Goal: Check status: Check status

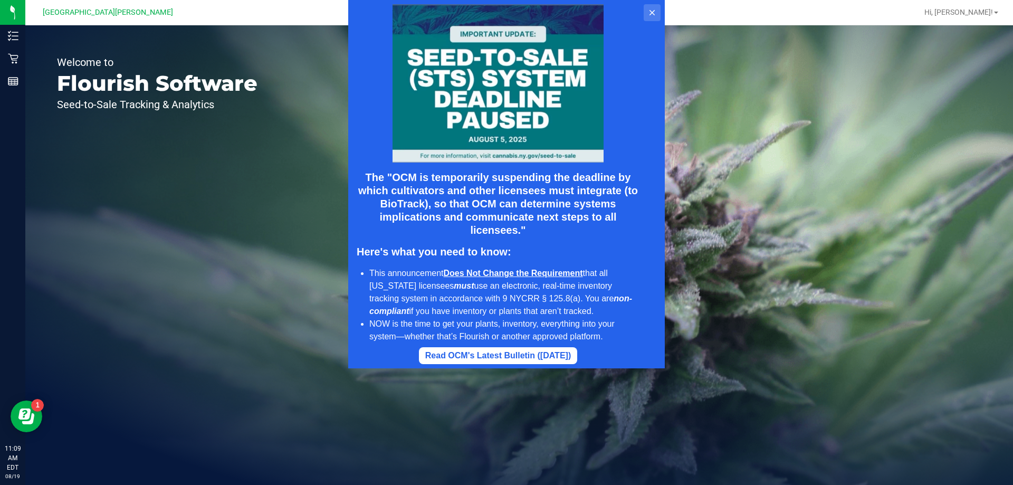
click at [652, 15] on icon at bounding box center [652, 12] width 8 height 8
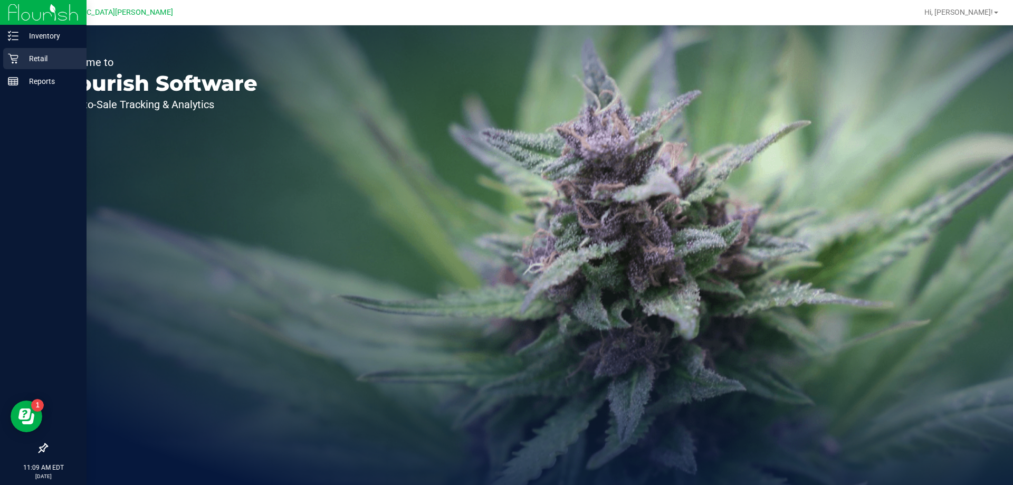
click at [36, 57] on p "Retail" at bounding box center [49, 58] width 63 height 13
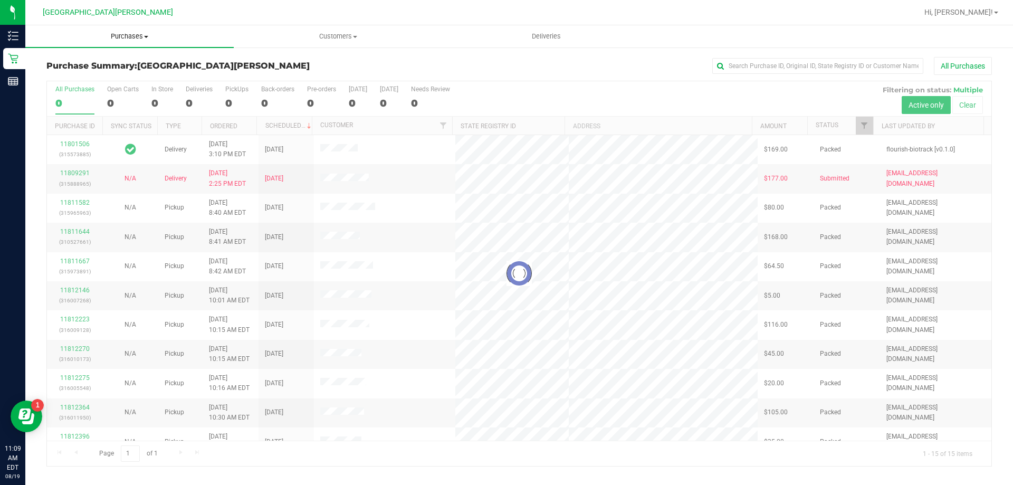
click at [136, 39] on span "Purchases" at bounding box center [129, 36] width 208 height 9
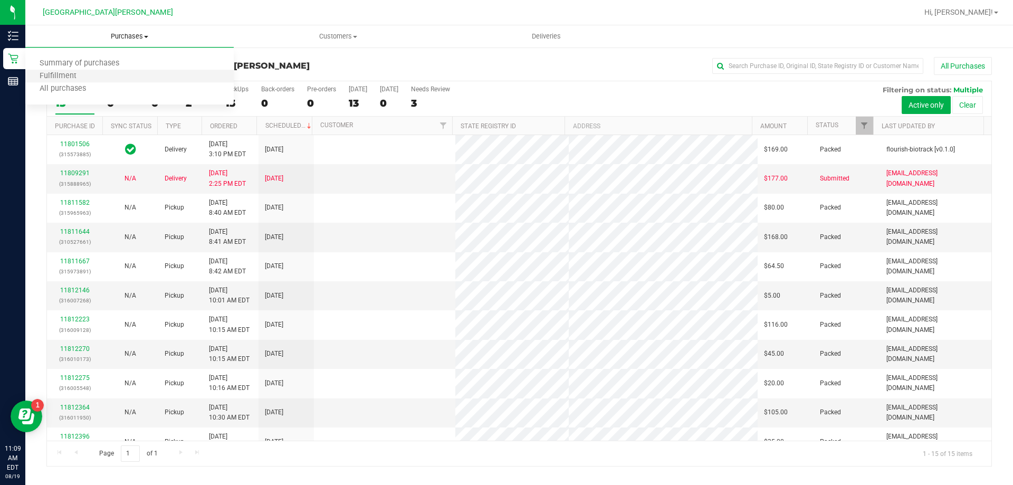
click at [104, 76] on li "Fulfillment" at bounding box center [129, 76] width 208 height 13
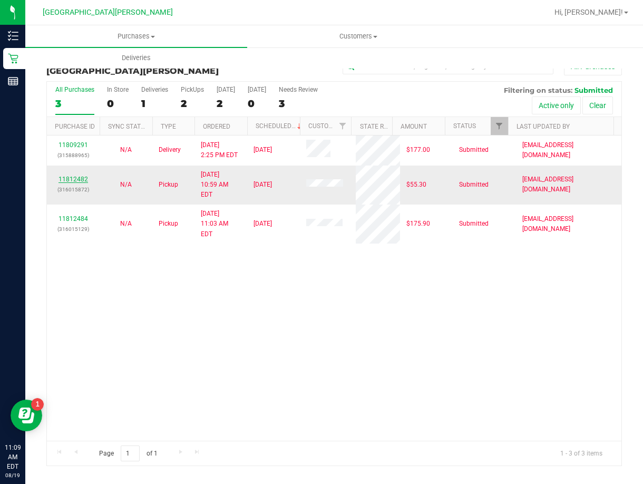
click at [76, 176] on link "11812482" at bounding box center [74, 179] width 30 height 7
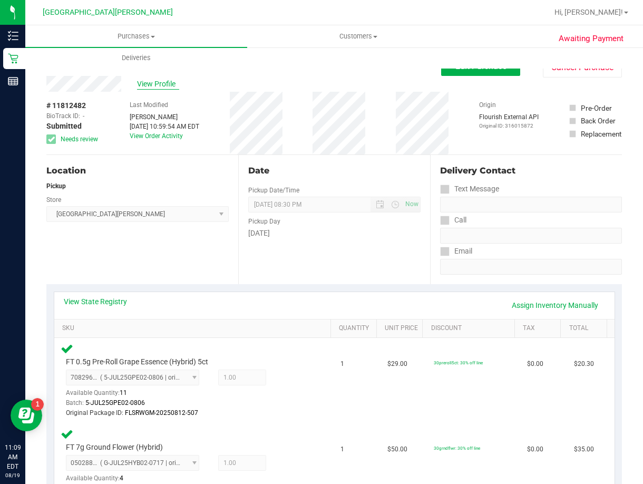
click at [158, 85] on span "View Profile" at bounding box center [158, 84] width 42 height 11
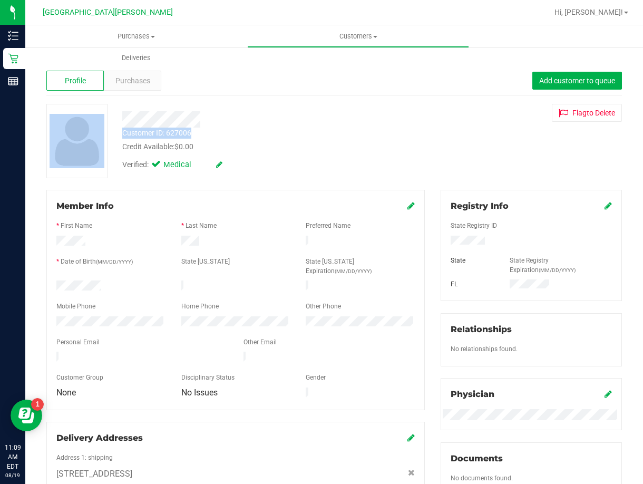
drag, startPoint x: 195, startPoint y: 131, endPoint x: 106, endPoint y: 132, distance: 89.1
click at [106, 132] on div "Customer ID: 627006 Credit Available: $0.00 Verified: Medical Flag to [GEOGRAPH…" at bounding box center [335, 141] width 592 height 74
click at [106, 132] on div at bounding box center [76, 141] width 61 height 74
drag, startPoint x: 197, startPoint y: 132, endPoint x: 120, endPoint y: 138, distance: 77.3
click at [120, 138] on div "Customer ID: 627006 Credit Available: $0.00" at bounding box center [262, 140] width 296 height 25
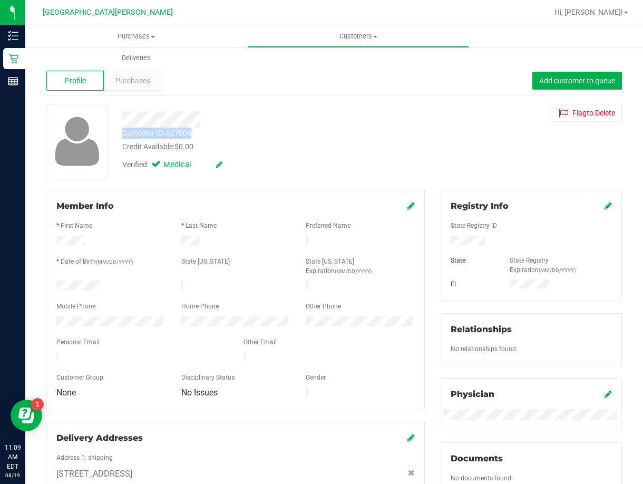
copy div "Customer ID: 627006"
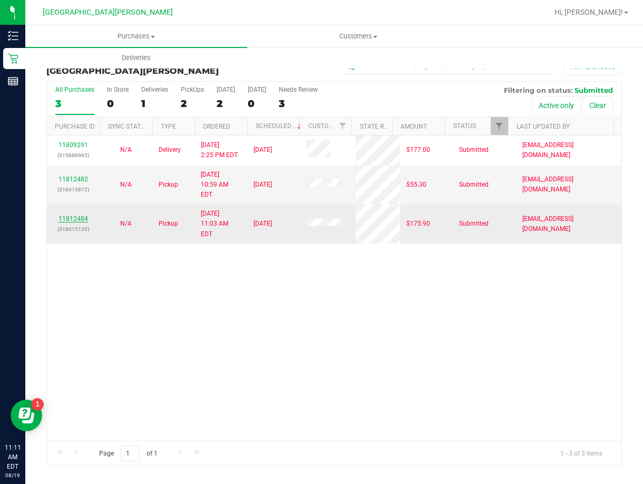
click at [76, 215] on link "11812484" at bounding box center [74, 218] width 30 height 7
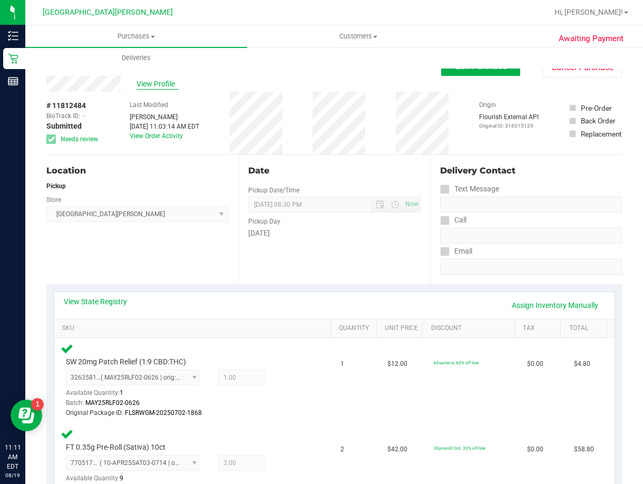
click at [153, 85] on span "View Profile" at bounding box center [158, 84] width 42 height 11
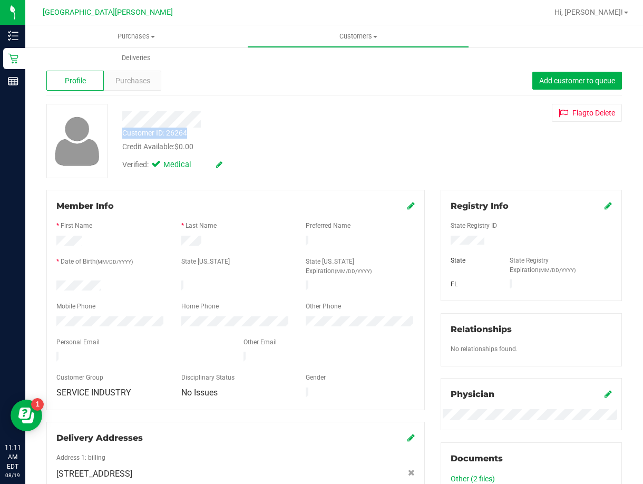
drag, startPoint x: 191, startPoint y: 133, endPoint x: 119, endPoint y: 138, distance: 71.9
click at [119, 138] on div "Customer ID: 26264 Credit Available: $0.00" at bounding box center [262, 140] width 296 height 25
copy div "Customer ID: 26264"
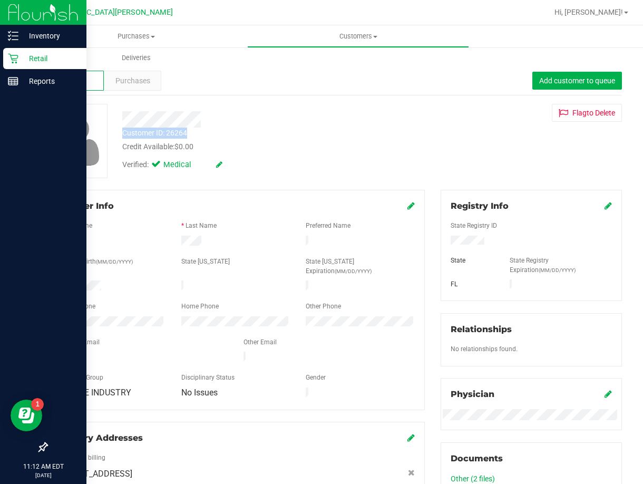
click at [14, 63] on icon at bounding box center [13, 58] width 11 height 11
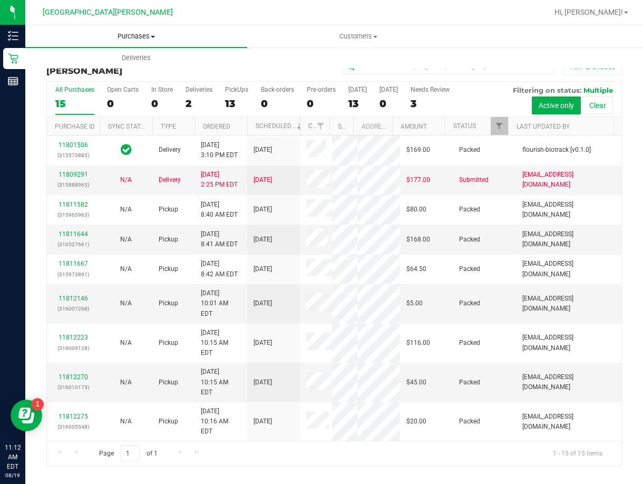
click at [120, 37] on span "Purchases" at bounding box center [136, 36] width 222 height 9
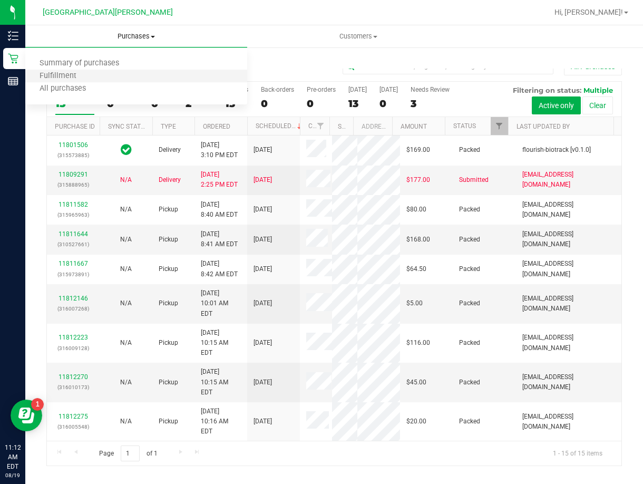
click at [103, 79] on li "Fulfillment" at bounding box center [136, 76] width 222 height 13
